Goal: Task Accomplishment & Management: Manage account settings

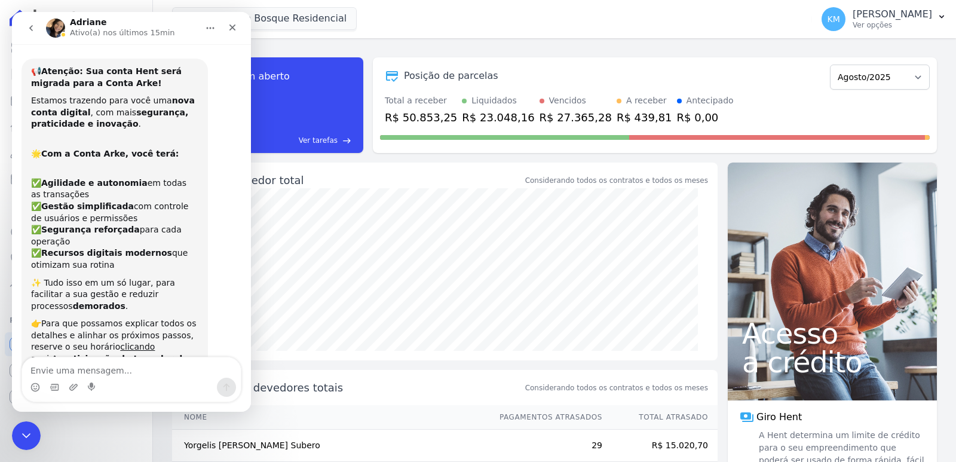
scroll to position [3892, 0]
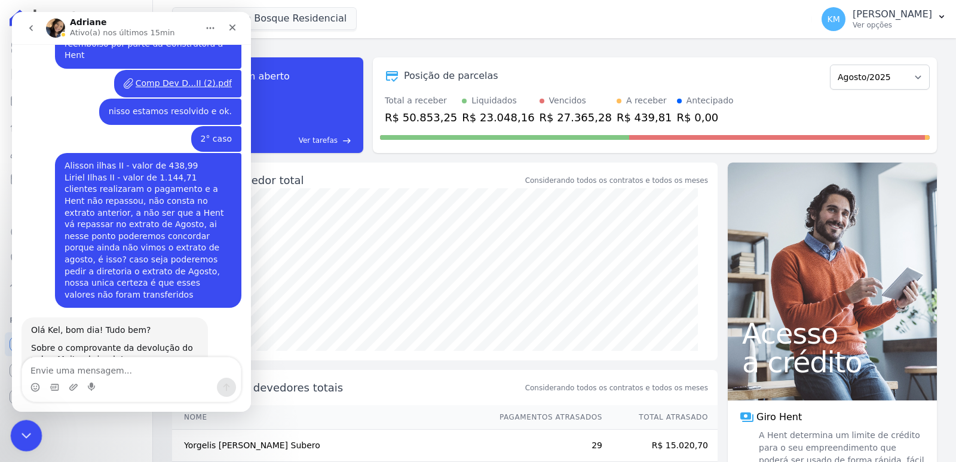
click at [35, 438] on div "Encerramento do Messenger da Intercom" at bounding box center [24, 434] width 29 height 29
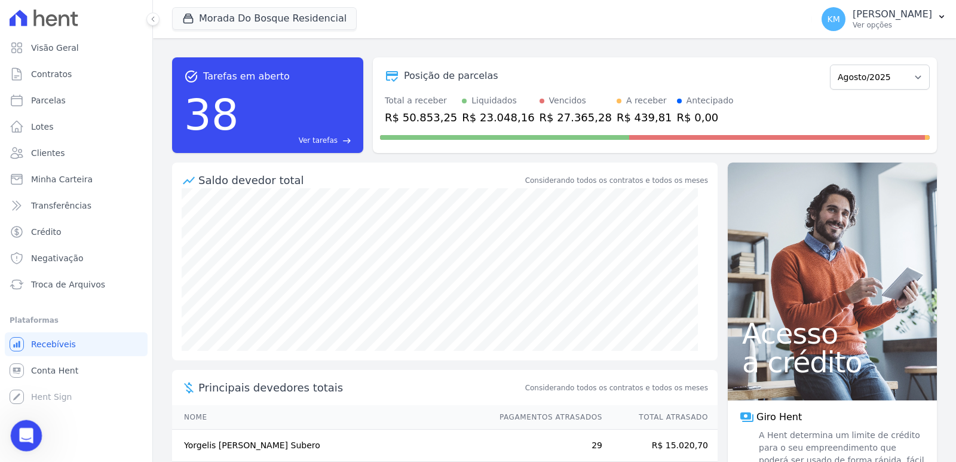
drag, startPoint x: 12, startPoint y: 425, endPoint x: 15, endPoint y: 433, distance: 8.3
click at [10, 425] on div "Abertura do Messenger da Intercom" at bounding box center [24, 434] width 29 height 29
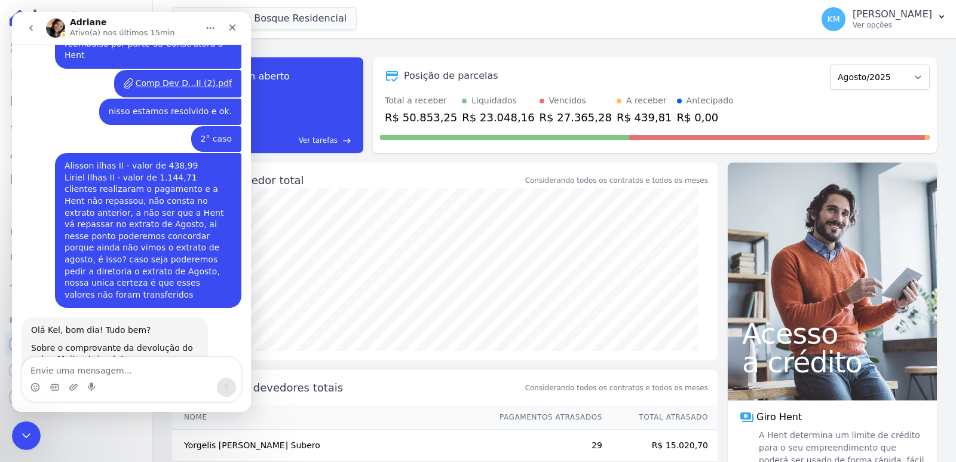
click at [8, 430] on div "Visão Geral Contratos [GEOGRAPHIC_DATA] Lotes Clientes Minha Carteira Transferê…" at bounding box center [76, 231] width 152 height 462
click at [21, 440] on icon "Encerramento do Messenger da Intercom" at bounding box center [24, 434] width 14 height 14
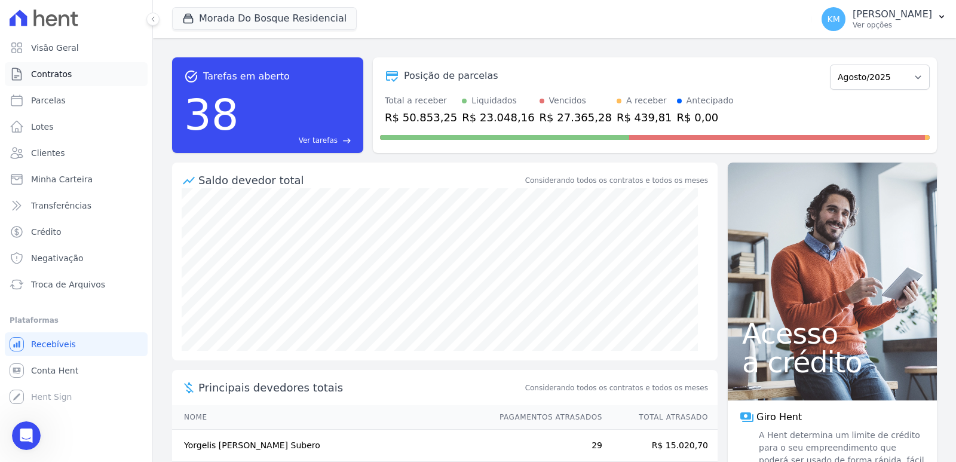
click at [51, 82] on link "Contratos" at bounding box center [76, 74] width 143 height 24
click at [47, 100] on span "Parcelas" at bounding box center [48, 100] width 35 height 12
click at [46, 100] on span "Parcelas" at bounding box center [48, 100] width 35 height 12
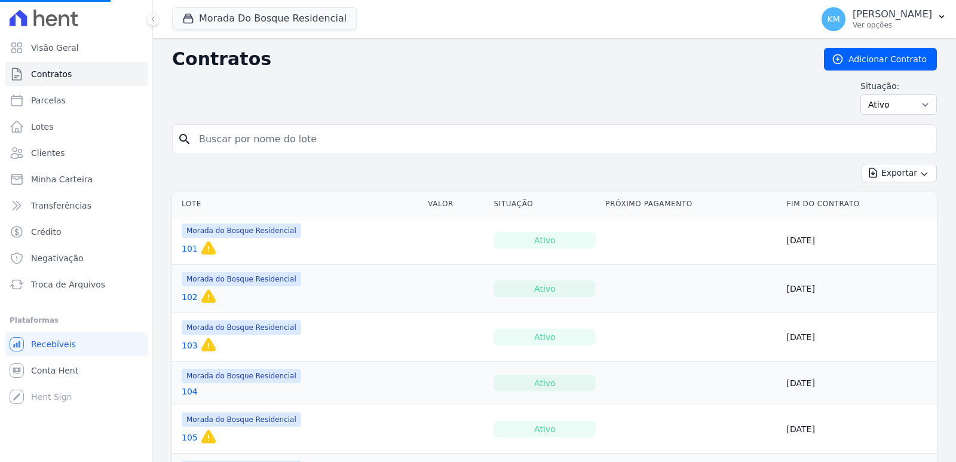
select select
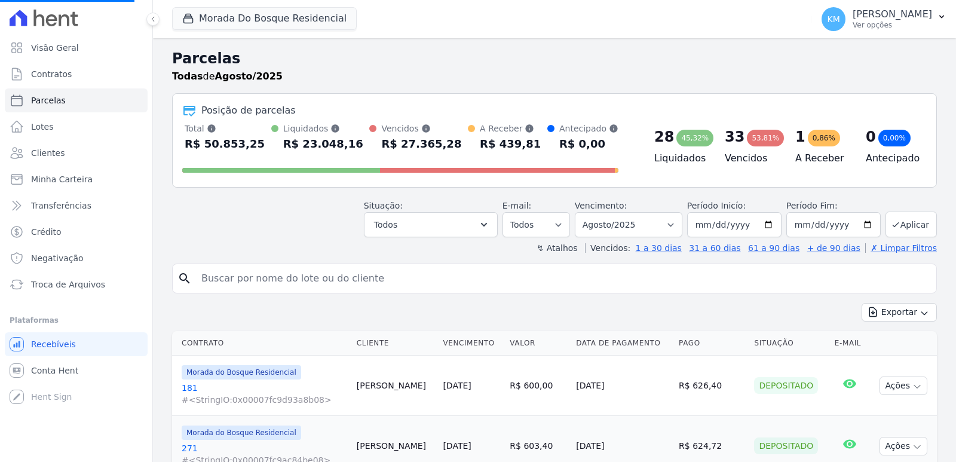
select select
drag, startPoint x: 280, startPoint y: 293, endPoint x: 273, endPoint y: 279, distance: 15.5
click at [274, 280] on div "search" at bounding box center [554, 279] width 765 height 30
click at [271, 279] on input "search" at bounding box center [563, 279] width 738 height 24
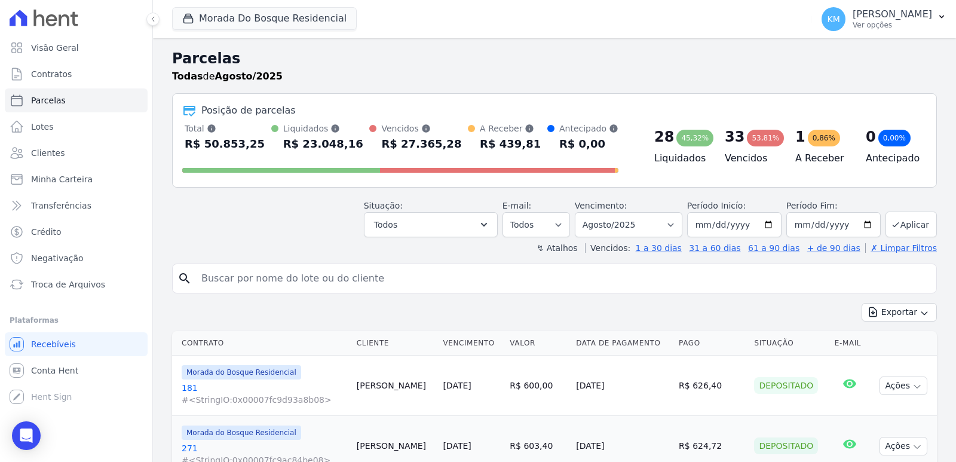
paste input "[PERSON_NAME]"
type input "[PERSON_NAME]"
select select
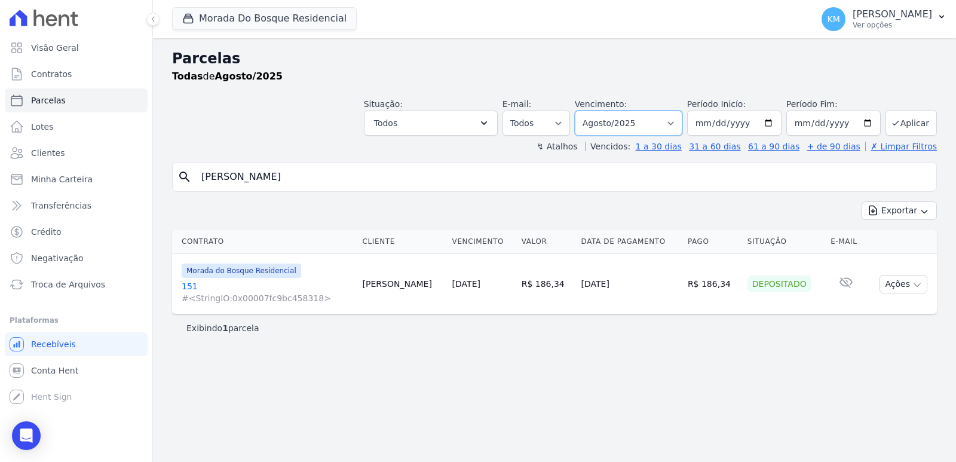
click at [673, 111] on select "Filtrar por período ──────── Todos os meses Janeiro/2024 Fevereiro/2024 Março/2…" at bounding box center [629, 123] width 108 height 25
click at [592, 111] on select "Filtrar por período ──────── Todos os meses Janeiro/2024 Fevereiro/2024 Março/2…" at bounding box center [629, 123] width 108 height 25
click at [907, 124] on button "Aplicar" at bounding box center [911, 123] width 51 height 26
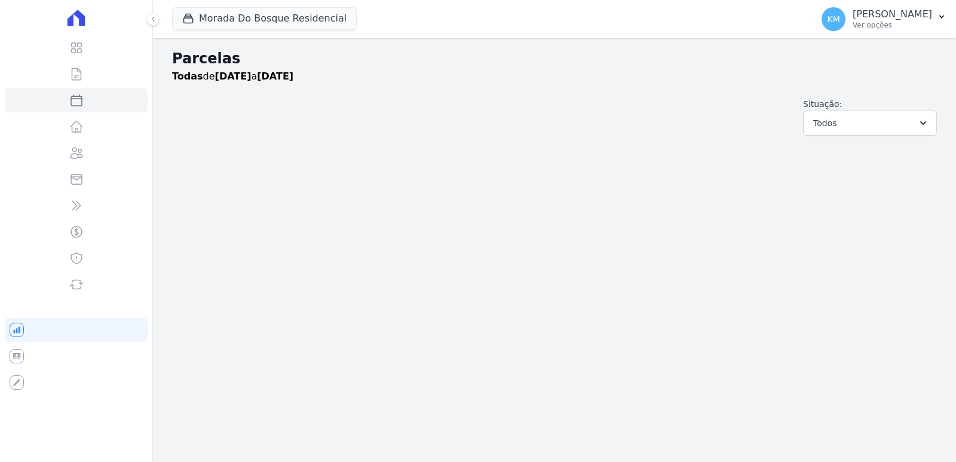
select select
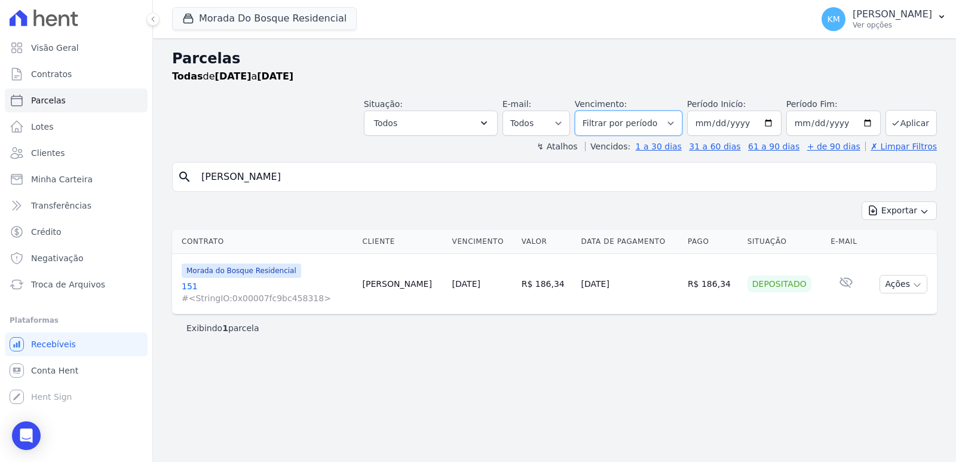
click at [612, 123] on select "Filtrar por período ──────── Todos os meses Janeiro/2024 Fevereiro/2024 Março/2…" at bounding box center [629, 123] width 108 height 25
select select "09/2025"
click at [592, 111] on select "Filtrar por período ──────── Todos os meses Janeiro/2024 Fevereiro/2024 Março/2…" at bounding box center [629, 123] width 108 height 25
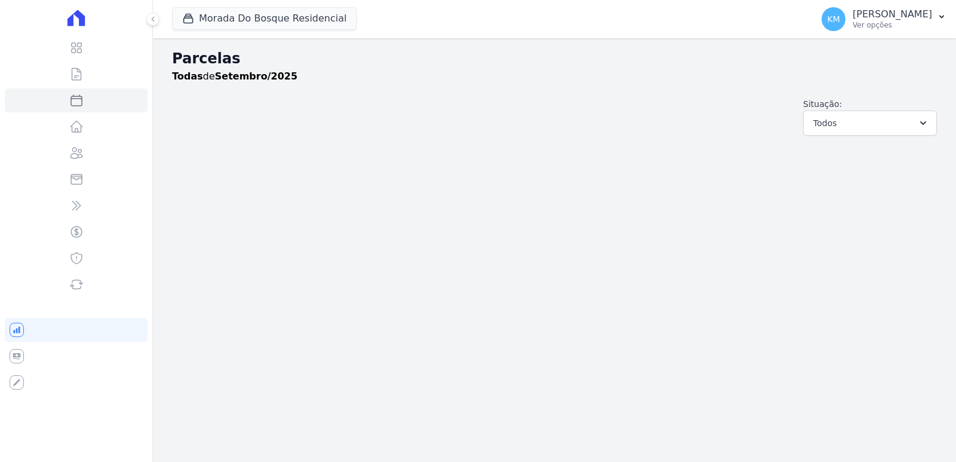
select select
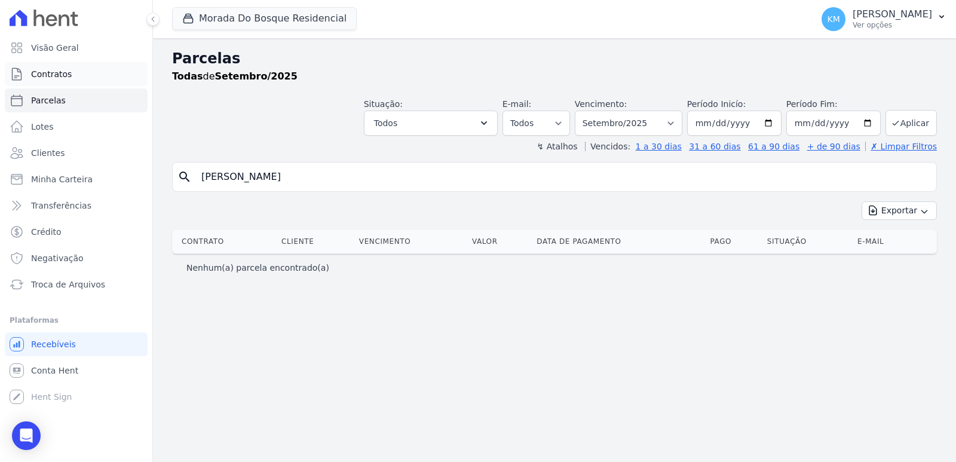
click at [70, 80] on link "Contratos" at bounding box center [76, 74] width 143 height 24
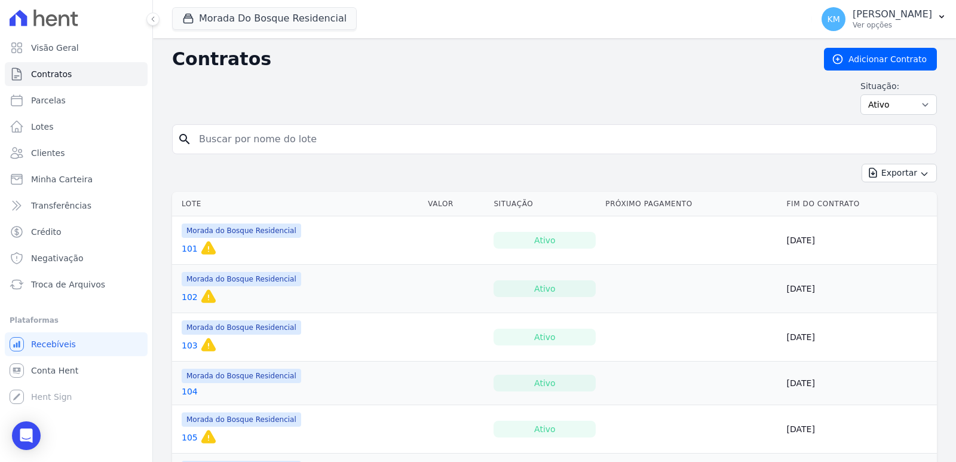
click at [279, 149] on input "search" at bounding box center [562, 139] width 740 height 24
type input "151"
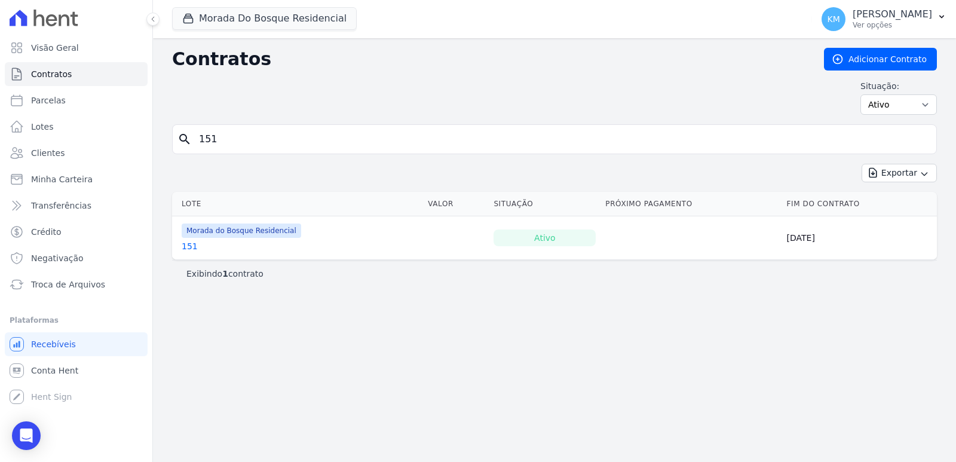
click at [190, 249] on link "151" at bounding box center [190, 246] width 16 height 12
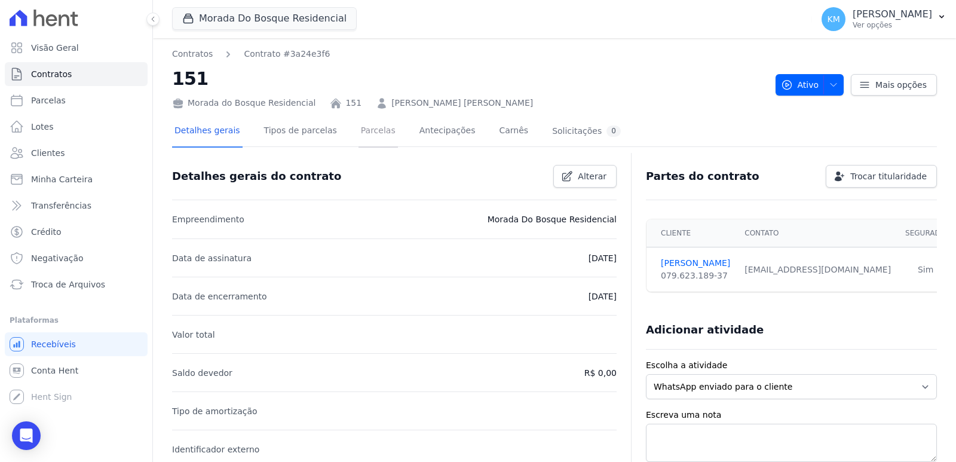
click at [359, 131] on link "Parcelas" at bounding box center [378, 132] width 39 height 32
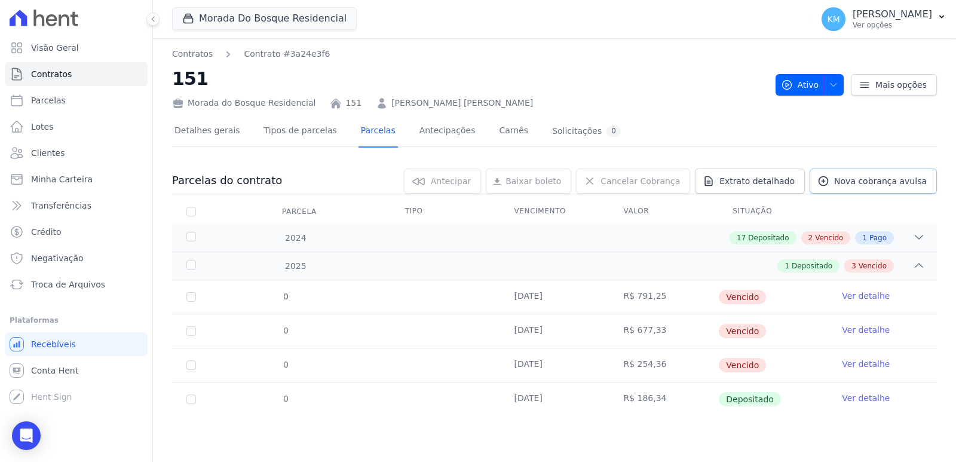
click at [871, 169] on link "Nova cobrança avulsa" at bounding box center [873, 181] width 127 height 25
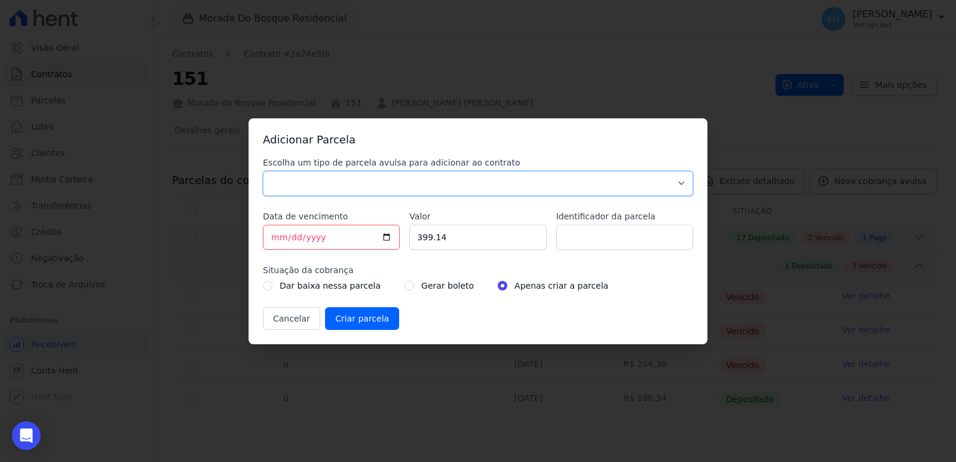
click at [350, 178] on select "Parcela Normal Sinal Caução Intercalada Chaves Pré Chaves Pós Chaves Taxas Quit…" at bounding box center [478, 183] width 430 height 25
select select "standard"
click at [263, 171] on select "Parcela Normal Sinal Caução Intercalada Chaves Pré Chaves Pós Chaves Taxas Quit…" at bounding box center [478, 183] width 430 height 25
click at [279, 235] on input "[DATE]" at bounding box center [331, 237] width 137 height 25
type input "2025-08-20"
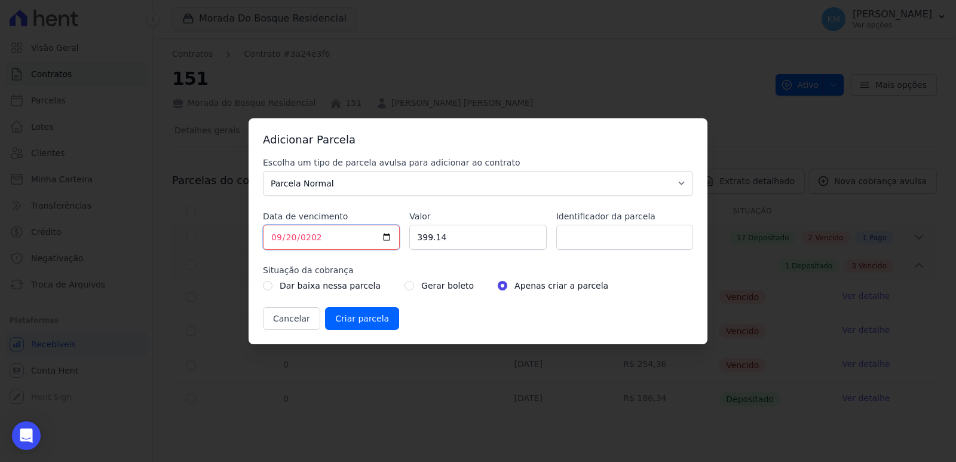
type input "2025-09-20"
click at [447, 240] on input "399.14" at bounding box center [477, 237] width 137 height 25
drag, startPoint x: 455, startPoint y: 240, endPoint x: 351, endPoint y: 239, distance: 104.0
click at [351, 239] on div "Escolha um tipo de parcela avulsa para adicionar ao contrato Parcela Normal Sin…" at bounding box center [478, 243] width 430 height 173
type input "186.34"
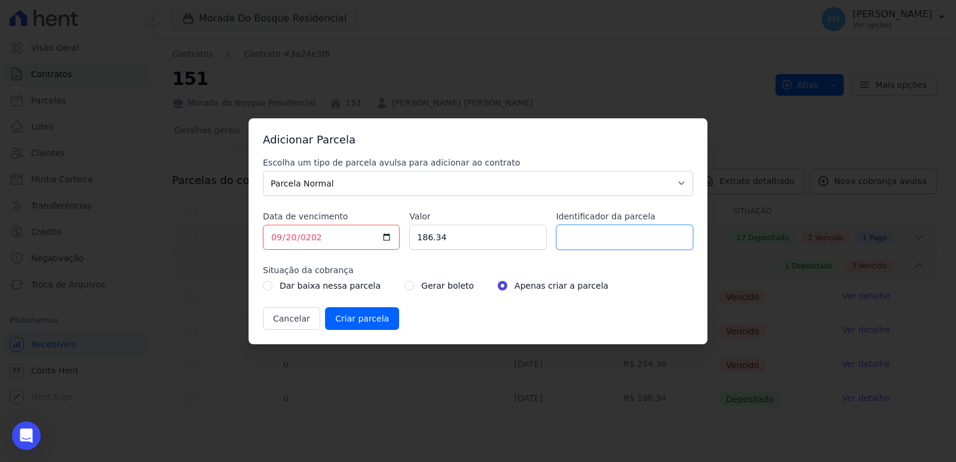
click at [623, 237] on input "Identificador da parcela" at bounding box center [625, 237] width 137 height 25
click at [559, 238] on input "002H" at bounding box center [625, 237] width 137 height 25
type input "151002H"
click at [405, 281] on input "radio" at bounding box center [410, 286] width 10 height 10
radio input "true"
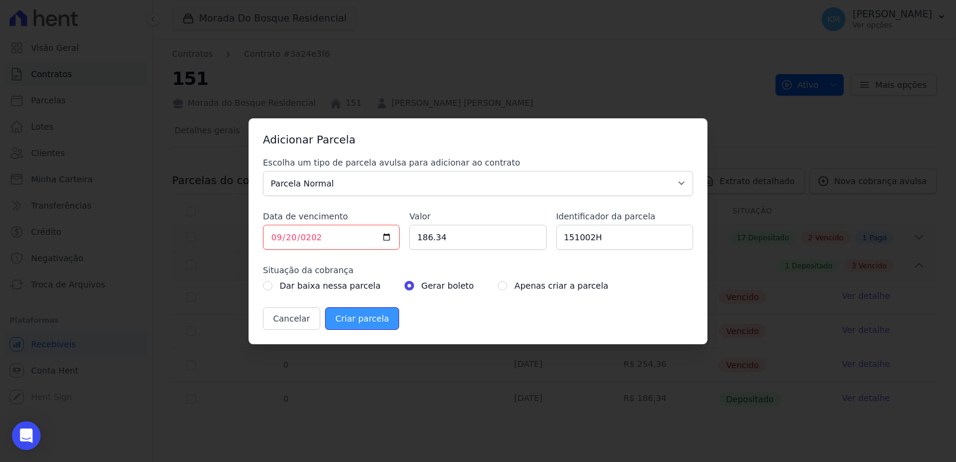
click at [364, 319] on input "Criar parcela" at bounding box center [362, 318] width 74 height 23
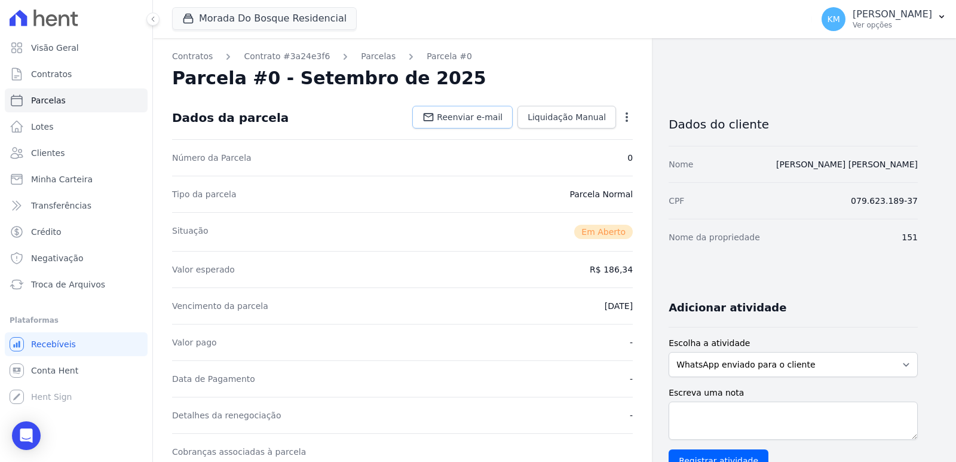
click at [492, 127] on link "Reenviar e-mail" at bounding box center [462, 117] width 100 height 23
click at [368, 61] on link "Parcelas" at bounding box center [378, 56] width 35 height 13
click at [365, 60] on link "Parcelas" at bounding box center [378, 56] width 35 height 13
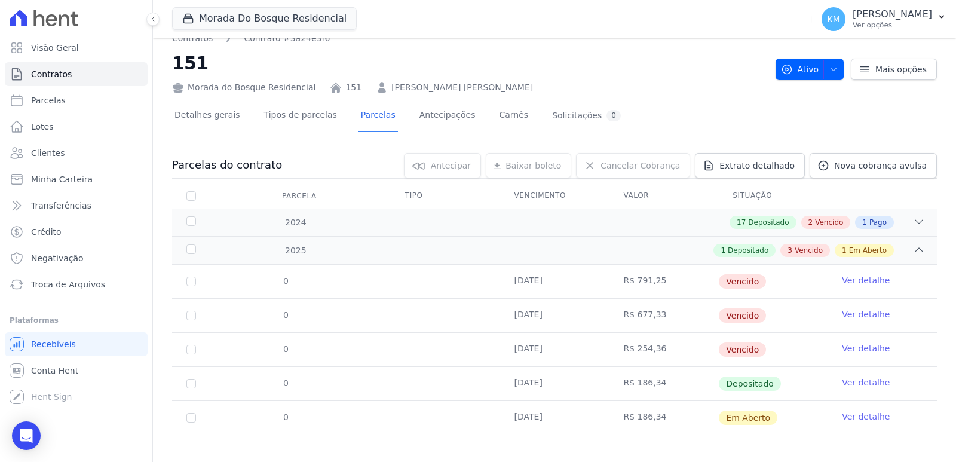
scroll to position [24, 0]
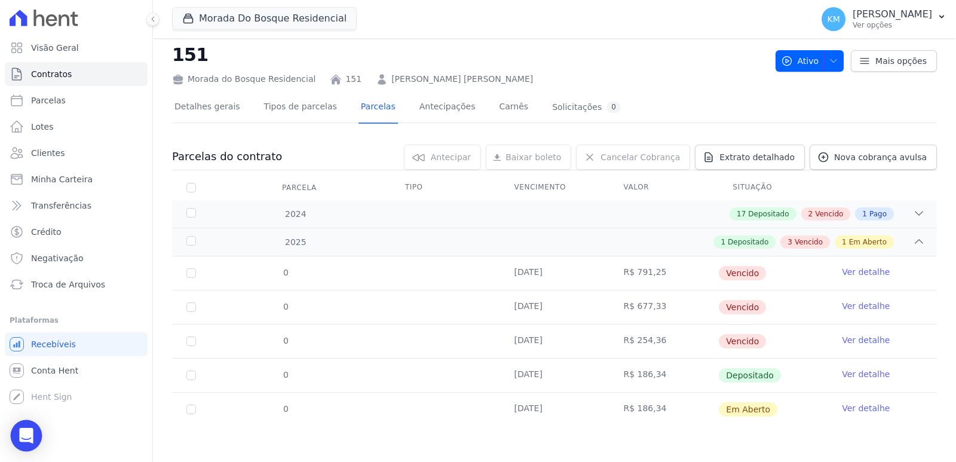
click at [27, 427] on div "Open Intercom Messenger" at bounding box center [27, 436] width 32 height 32
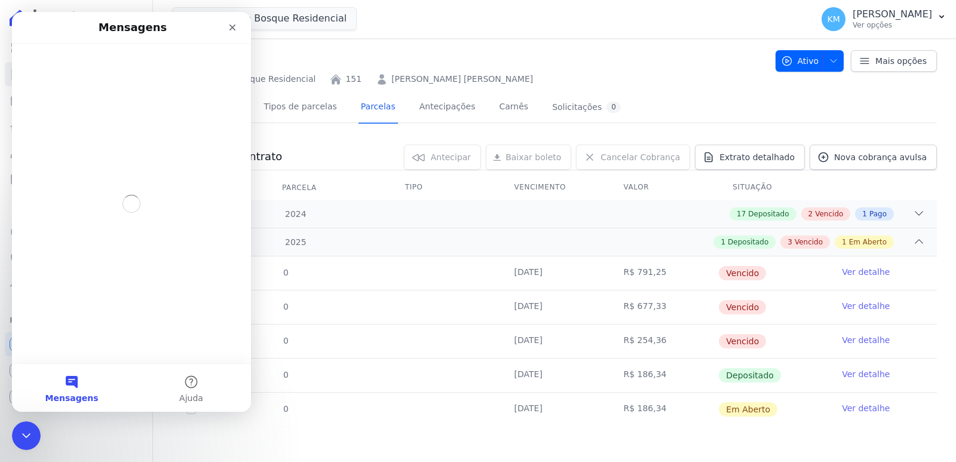
scroll to position [0, 0]
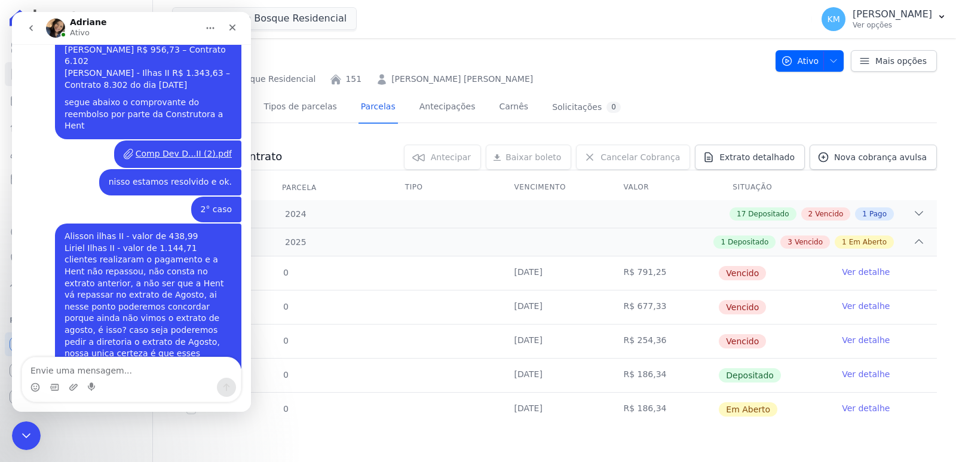
scroll to position [3892, 0]
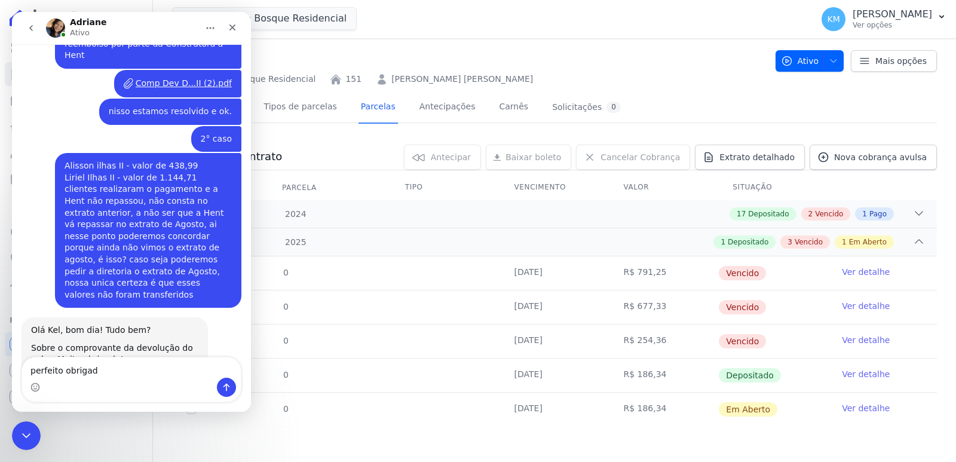
type textarea "perfeito obrigada"
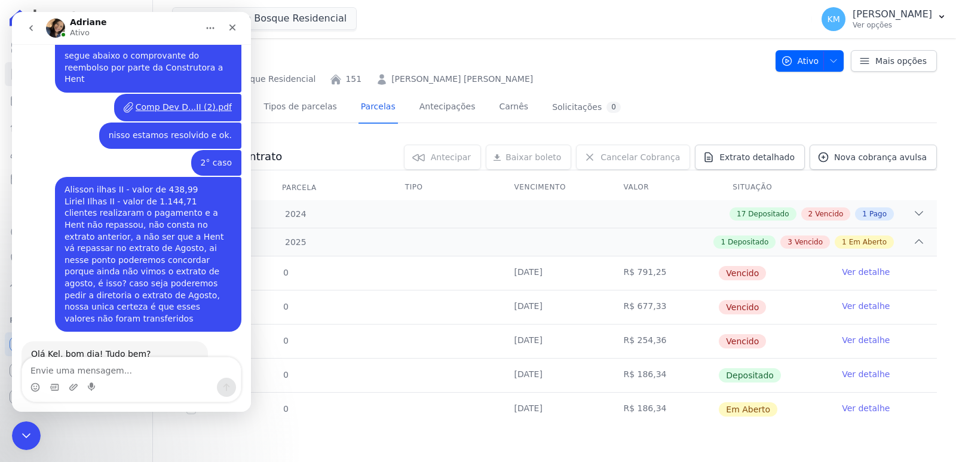
scroll to position [3927, 0]
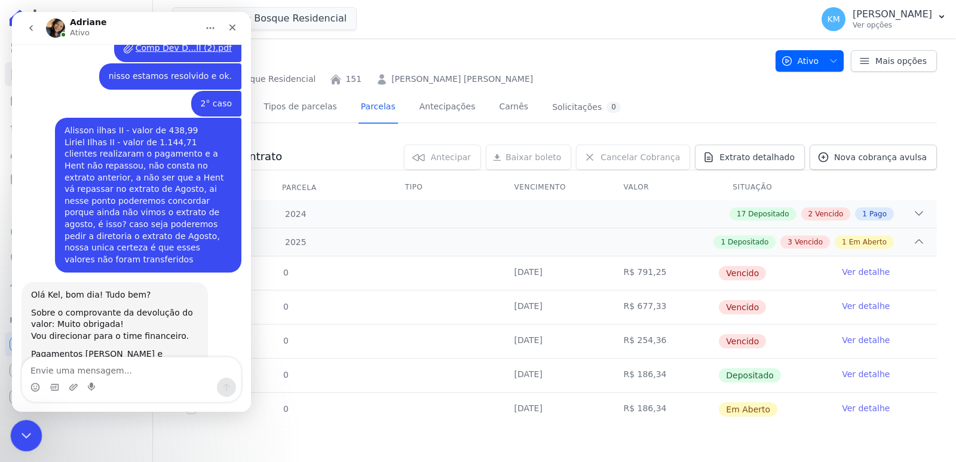
click at [31, 437] on icon "Encerramento do Messenger da Intercom" at bounding box center [24, 434] width 14 height 14
